Goal: Use online tool/utility

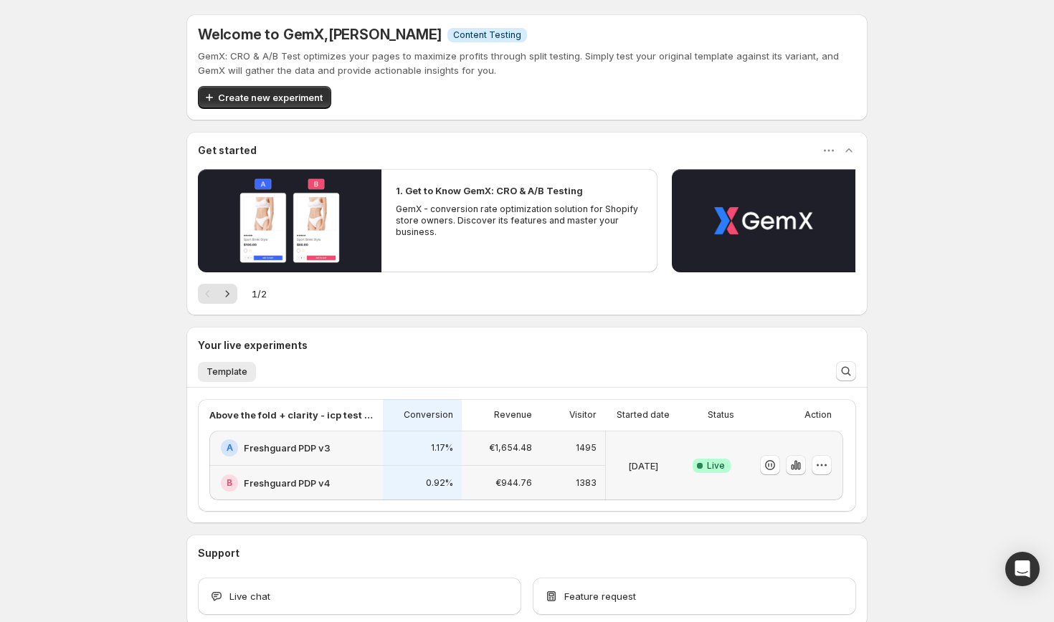
click at [795, 472] on icon "button" at bounding box center [795, 465] width 14 height 14
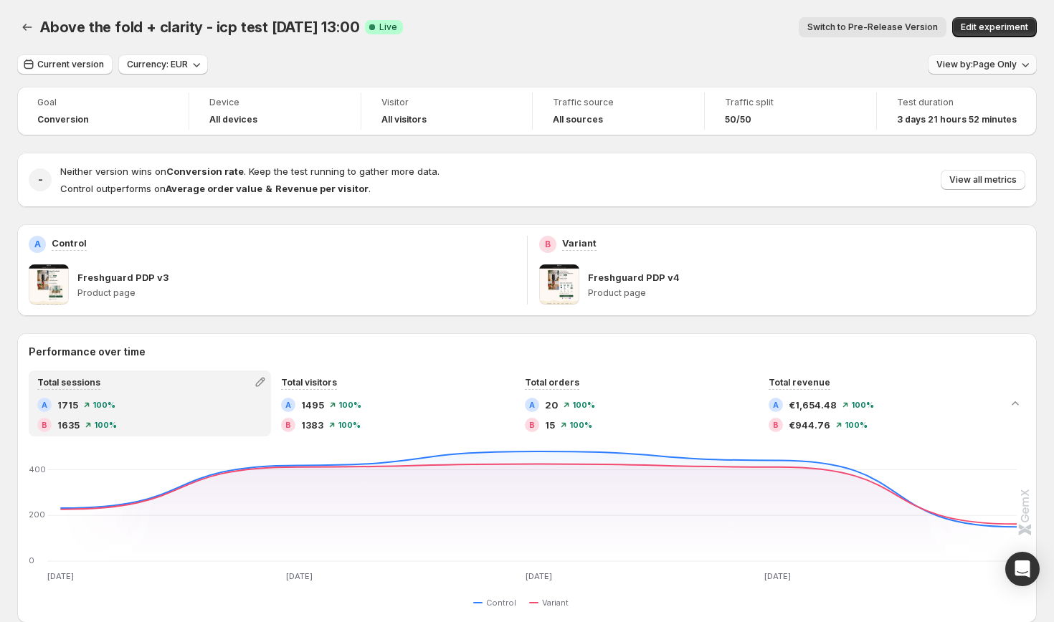
click at [1021, 70] on icon "button" at bounding box center [1025, 64] width 14 height 14
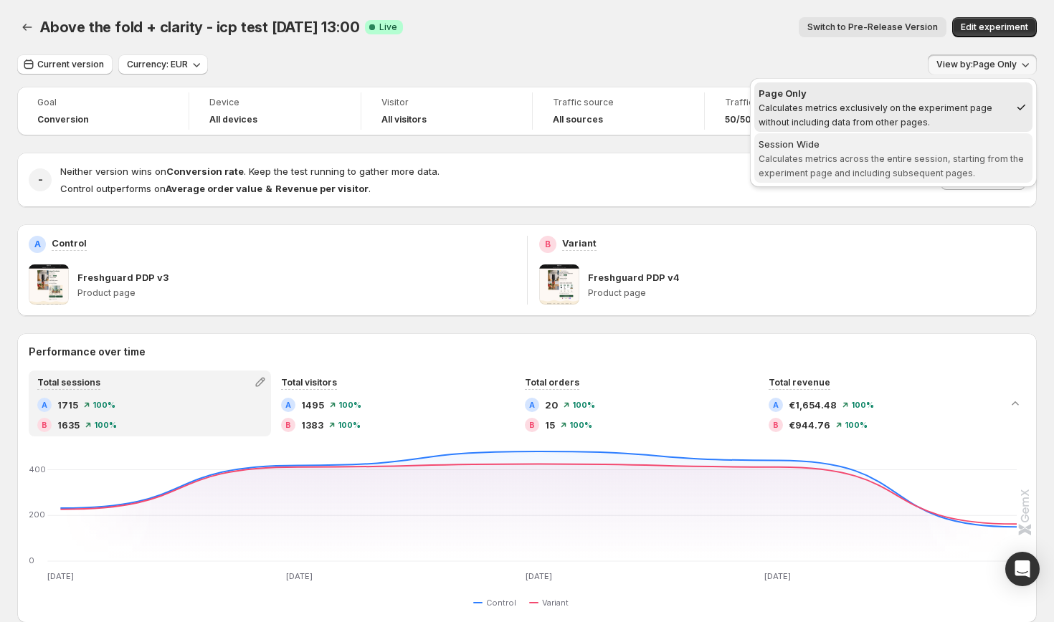
click at [879, 156] on span "Calculates metrics across the entire session, starting from the experiment page…" at bounding box center [890, 165] width 265 height 25
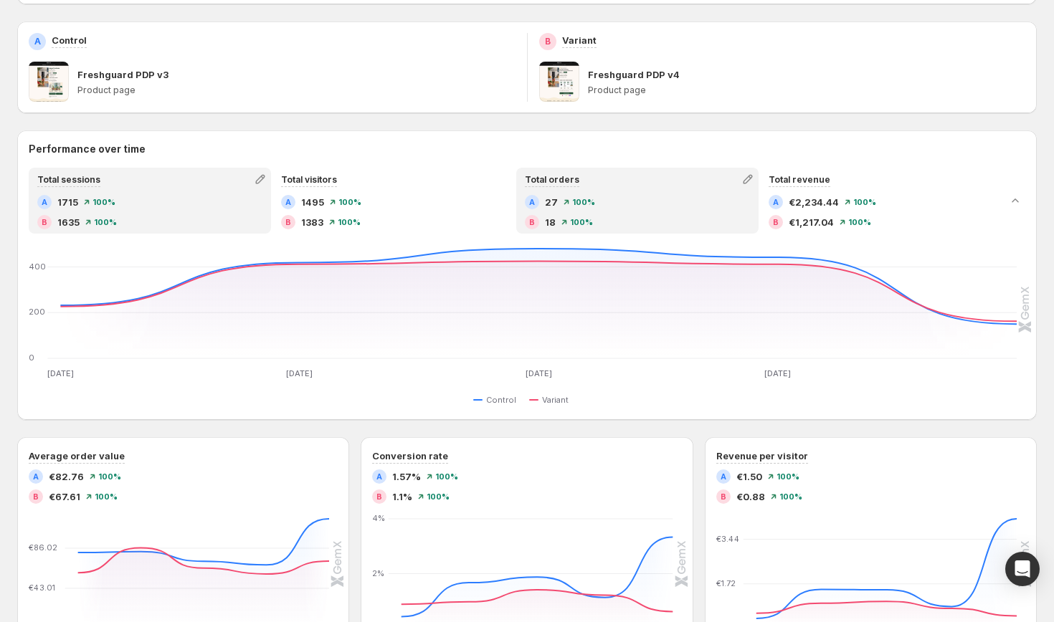
scroll to position [204, 0]
